Goal: Task Accomplishment & Management: Manage account settings

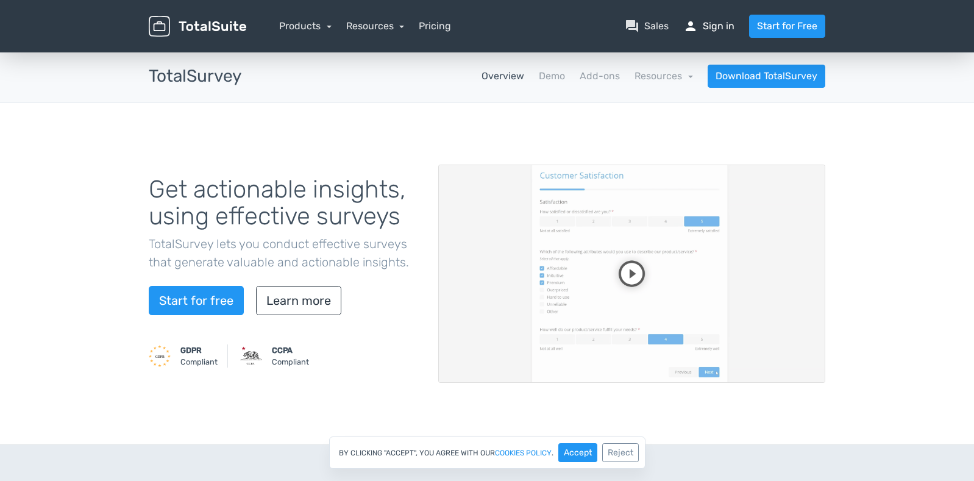
click at [713, 24] on link "person Sign in" at bounding box center [708, 26] width 51 height 15
click at [718, 28] on link "person Sign in" at bounding box center [708, 26] width 51 height 15
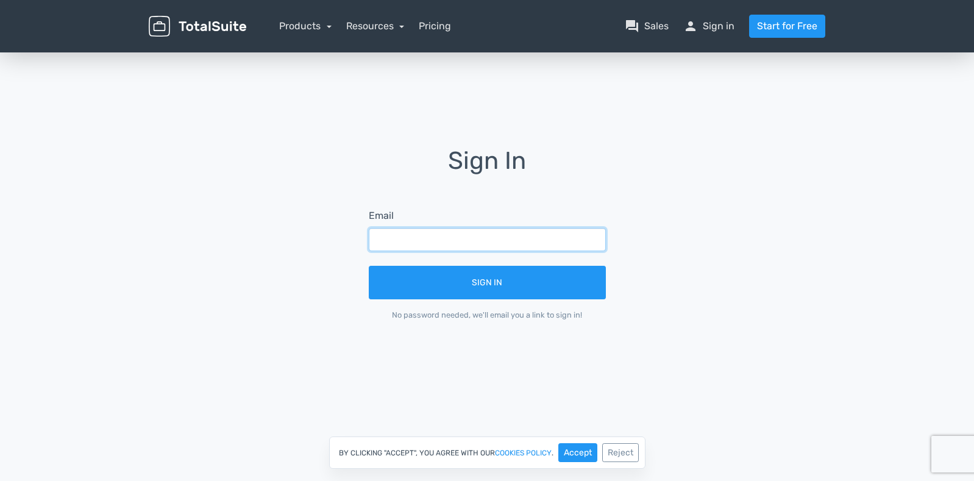
click at [441, 237] on input "text" at bounding box center [487, 239] width 237 height 23
click at [404, 178] on h1 "Sign In" at bounding box center [487, 169] width 271 height 44
